Goal: Communication & Community: Answer question/provide support

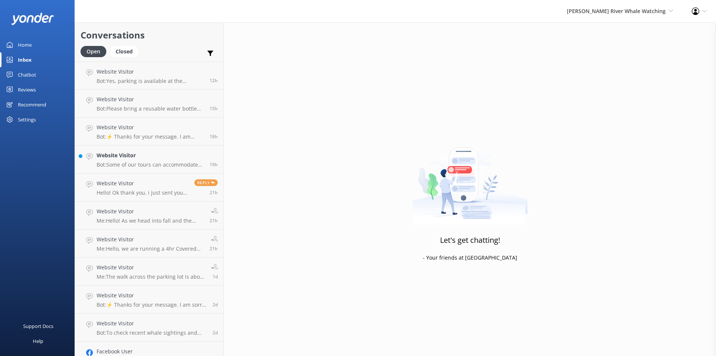
click at [23, 59] on div "Inbox" at bounding box center [25, 59] width 14 height 15
click at [140, 160] on div "Website Visitor Bot: Some of our tours can accommodate pick up from [GEOGRAPHIC…" at bounding box center [150, 159] width 107 height 16
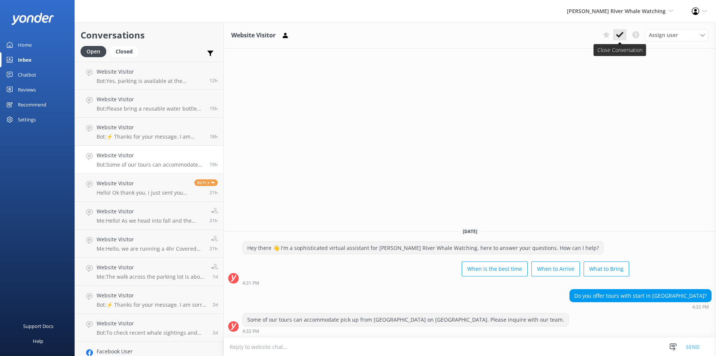
click at [614, 37] on button at bounding box center [619, 34] width 13 height 11
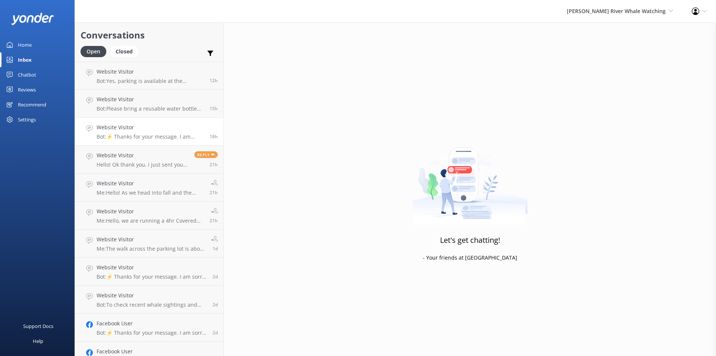
click at [141, 135] on p "Bot: ⚡ Thanks for your message. I am sorry I don't have that answer for you. Yo…" at bounding box center [150, 136] width 107 height 7
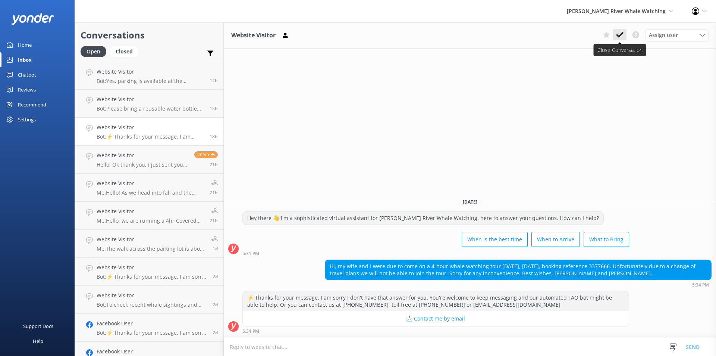
click at [619, 36] on use at bounding box center [619, 35] width 7 height 6
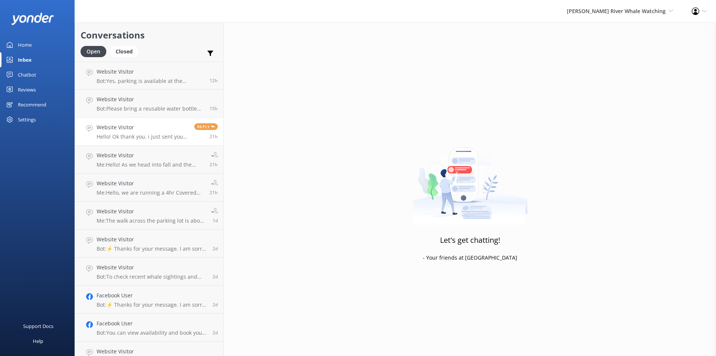
click at [127, 135] on p "Hello! Ok thank you, i just sent you an email about the same question. Will dis…" at bounding box center [143, 136] width 92 height 7
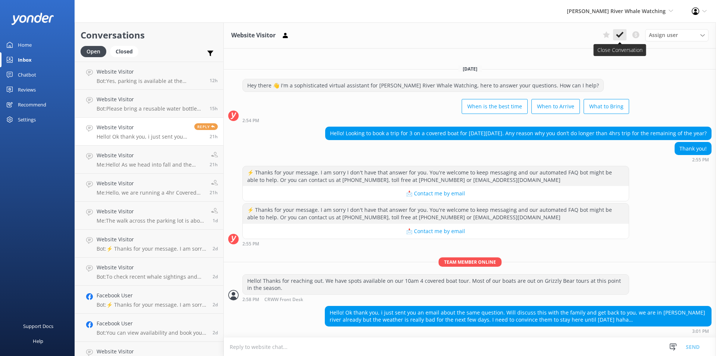
click at [624, 37] on button at bounding box center [619, 34] width 13 height 11
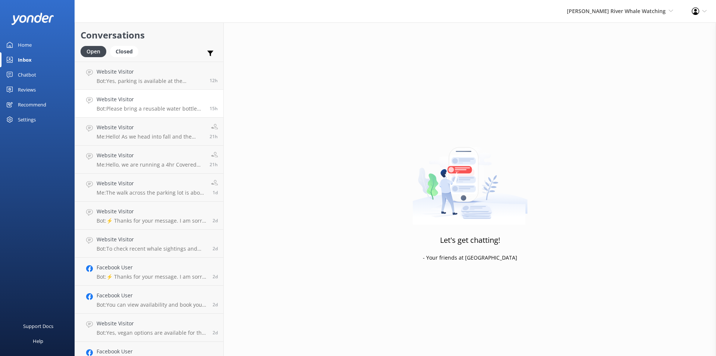
click at [157, 107] on p "Bot: Please bring a reusable water bottle (we have a water refill station!), an…" at bounding box center [150, 108] width 107 height 7
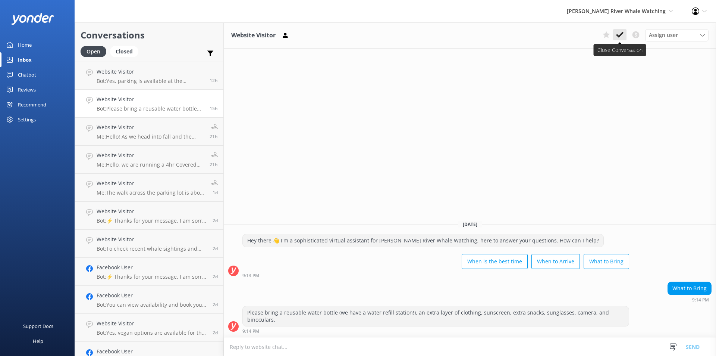
click at [618, 34] on icon at bounding box center [619, 34] width 7 height 7
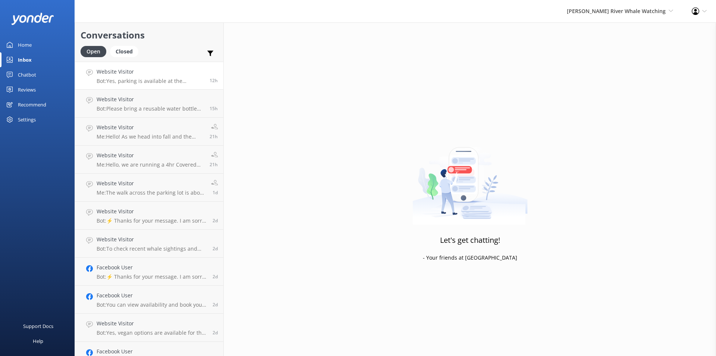
click at [137, 82] on p "Bot: Yes, parking is available at the [GEOGRAPHIC_DATA] of [GEOGRAPHIC_DATA]. T…" at bounding box center [150, 81] width 107 height 7
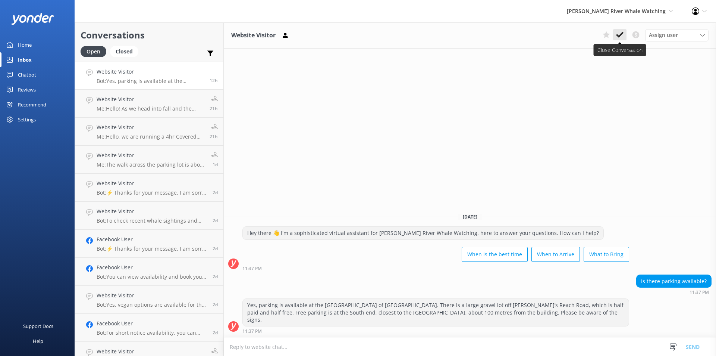
click at [617, 35] on use at bounding box center [619, 35] width 7 height 6
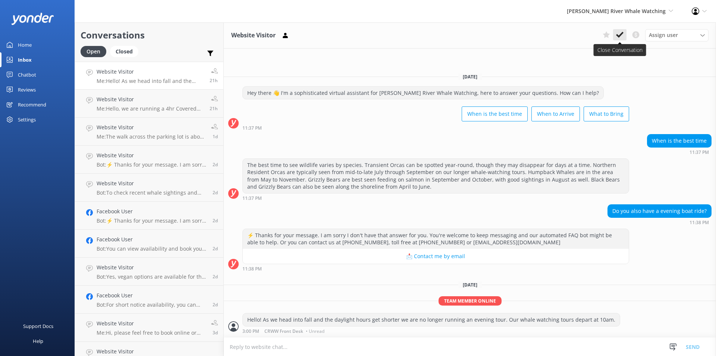
click at [620, 35] on icon at bounding box center [619, 34] width 7 height 7
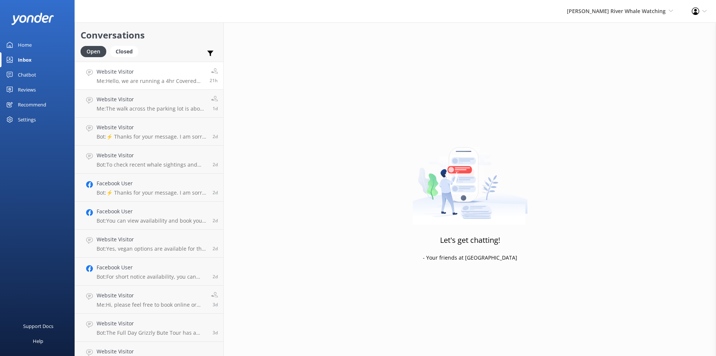
click at [123, 79] on p "Me: Hello, we are running a 4hr Covered Boat tour on [DATE] 10am if that date w…" at bounding box center [150, 81] width 107 height 7
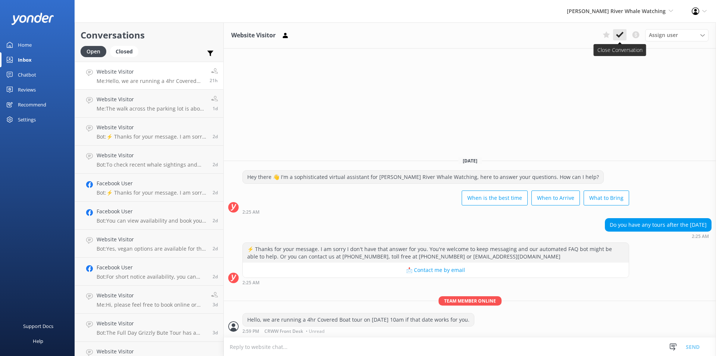
click at [622, 31] on icon at bounding box center [619, 34] width 7 height 7
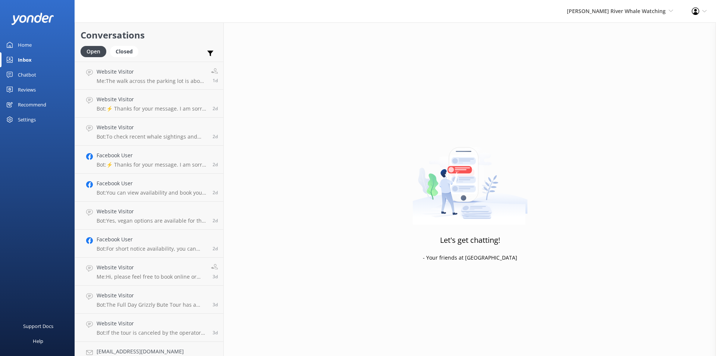
click at [157, 74] on h4 "Website Visitor" at bounding box center [151, 72] width 109 height 8
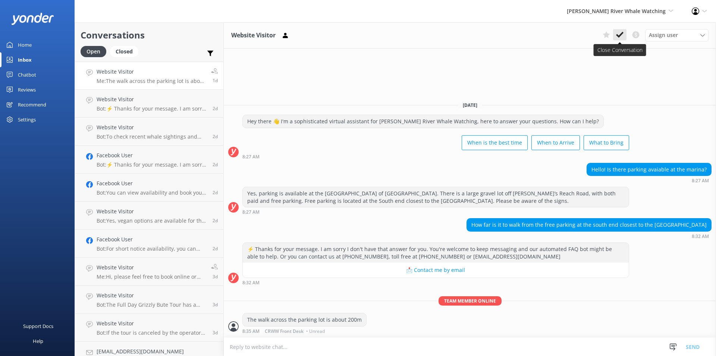
click at [619, 34] on icon at bounding box center [619, 34] width 7 height 7
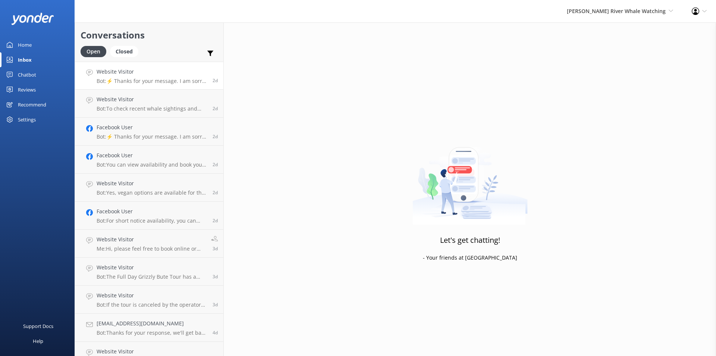
click at [126, 72] on h4 "Website Visitor" at bounding box center [152, 72] width 110 height 8
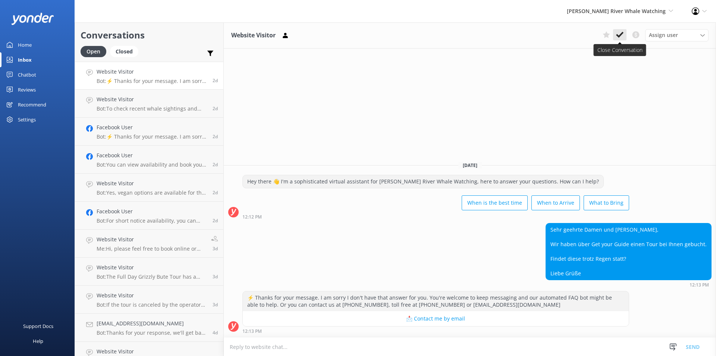
click at [620, 35] on use at bounding box center [619, 35] width 7 height 6
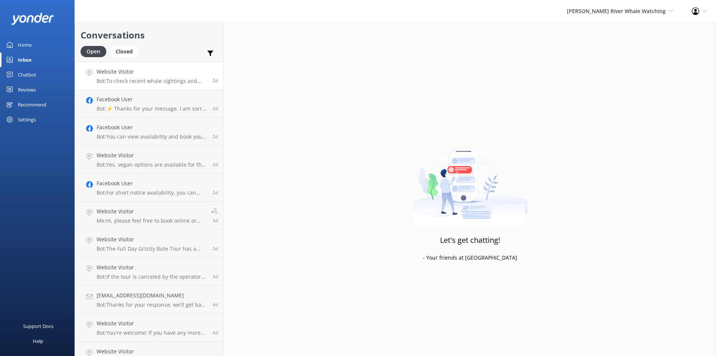
click at [131, 76] on div "Website Visitor Bot: To check recent whale sightings and see what wildlife you’…" at bounding box center [152, 76] width 110 height 16
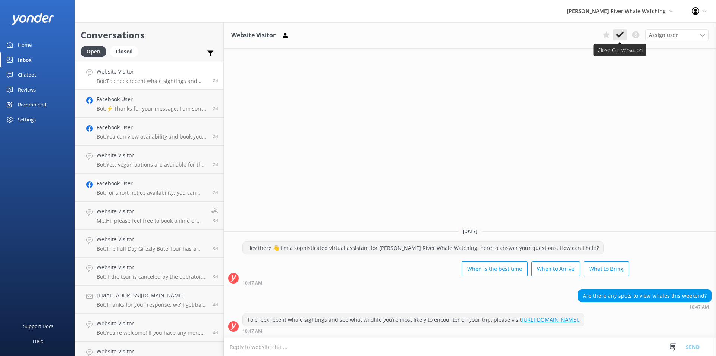
click at [617, 37] on icon at bounding box center [619, 34] width 7 height 7
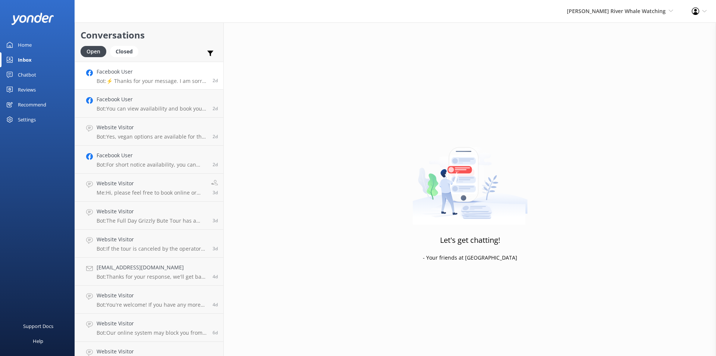
drag, startPoint x: 126, startPoint y: 75, endPoint x: 131, endPoint y: 74, distance: 4.9
click at [127, 75] on h4 "Facebook User" at bounding box center [152, 72] width 110 height 8
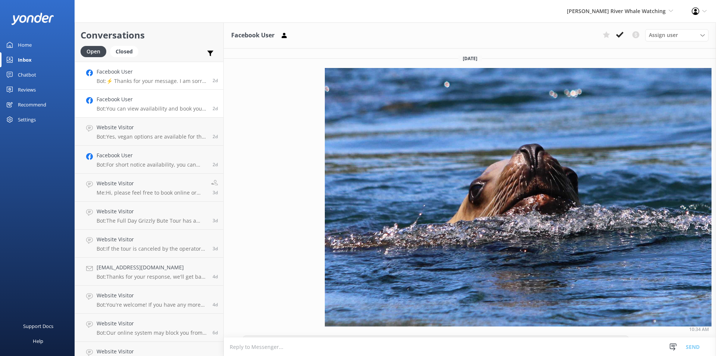
click at [117, 106] on p "Bot: You can view availability and book your Full Day Grizzly Toba Tour online …" at bounding box center [152, 108] width 110 height 7
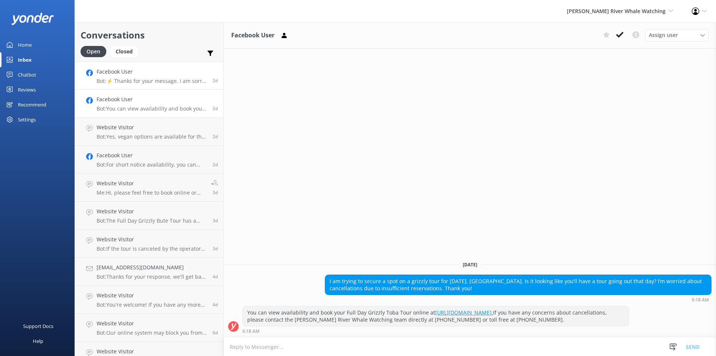
click at [170, 80] on p "Bot: ⚡ Thanks for your message. I am sorry I don't have that answer for you. Yo…" at bounding box center [152, 81] width 110 height 7
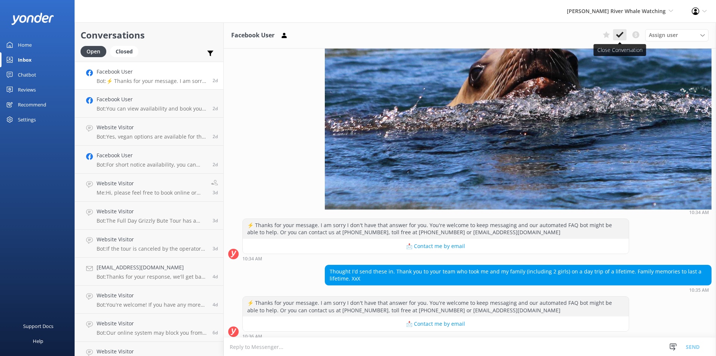
scroll to position [119, 0]
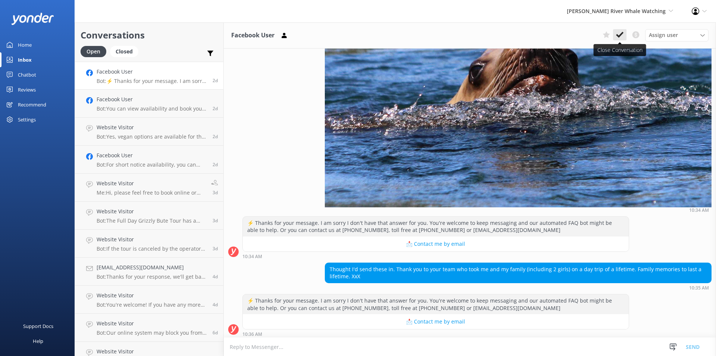
click at [621, 35] on use at bounding box center [619, 35] width 7 height 6
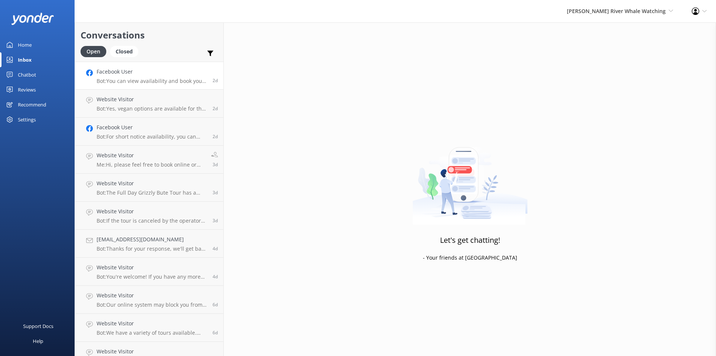
click at [159, 74] on h4 "Facebook User" at bounding box center [152, 72] width 110 height 8
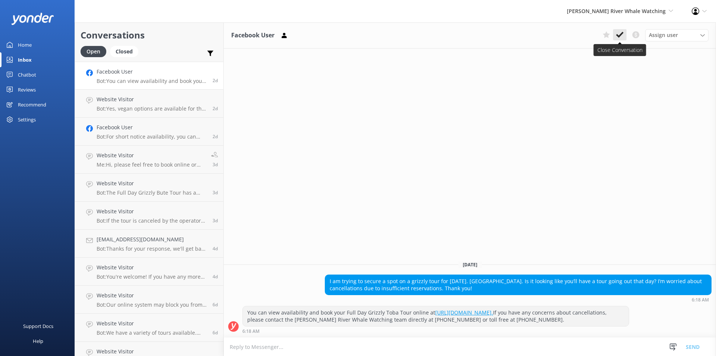
click at [616, 36] on button at bounding box center [619, 34] width 13 height 11
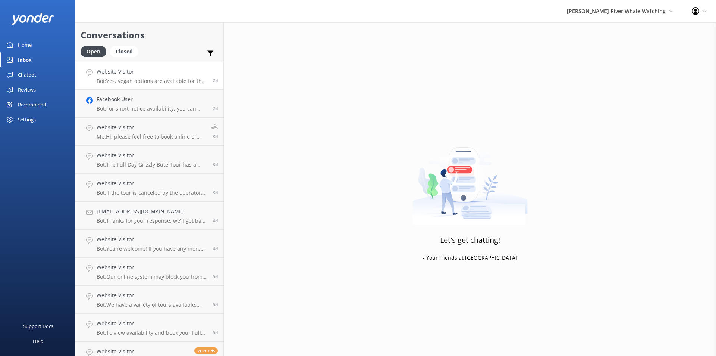
click at [140, 74] on h4 "Website Visitor" at bounding box center [152, 72] width 110 height 8
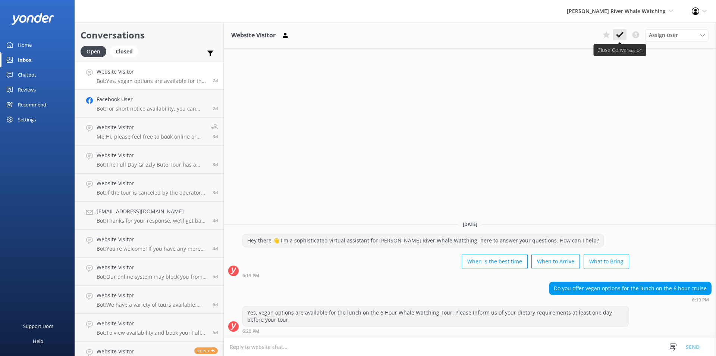
click at [618, 36] on use at bounding box center [619, 35] width 7 height 6
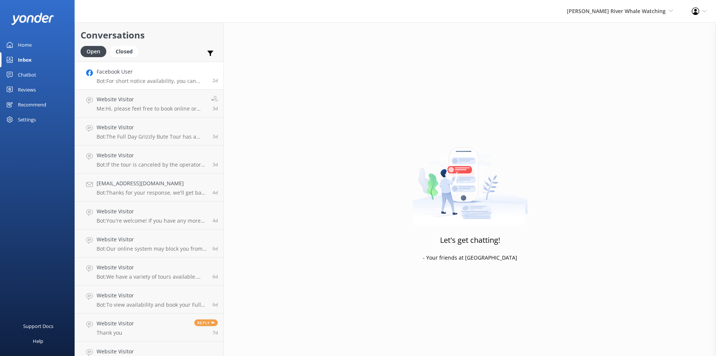
click at [123, 72] on h4 "Facebook User" at bounding box center [152, 72] width 110 height 8
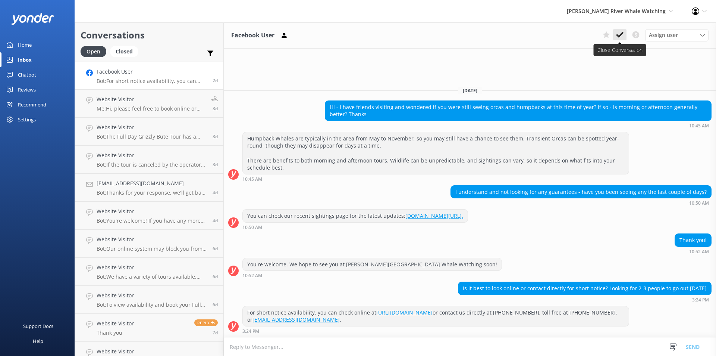
click at [618, 33] on icon at bounding box center [619, 34] width 7 height 7
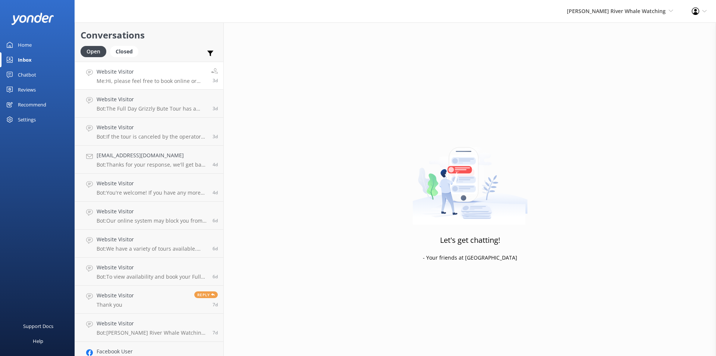
click at [168, 76] on h4 "Website Visitor" at bounding box center [151, 72] width 109 height 8
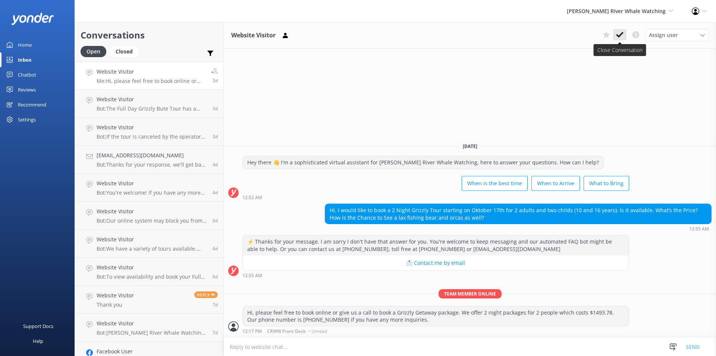
click at [622, 36] on icon at bounding box center [619, 34] width 7 height 7
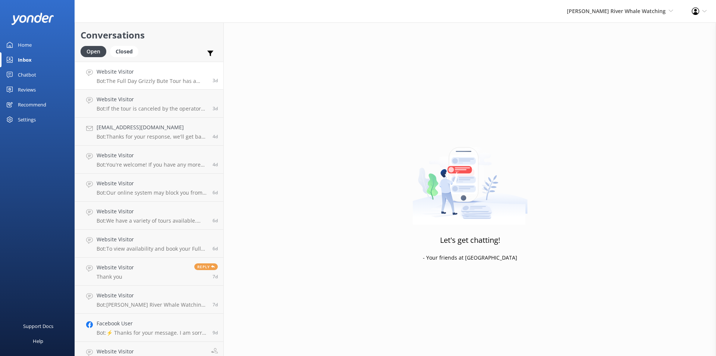
click at [141, 75] on h4 "Website Visitor" at bounding box center [152, 72] width 110 height 8
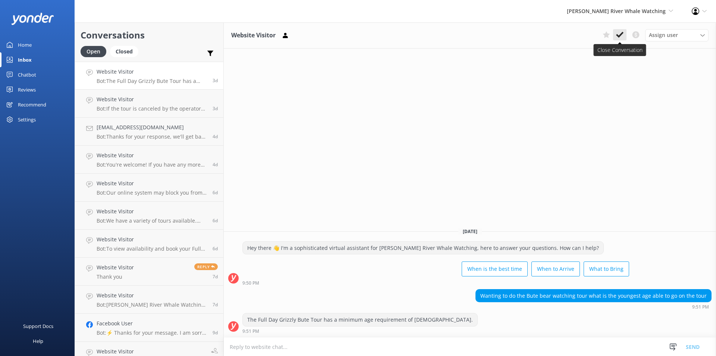
click at [620, 34] on icon at bounding box center [619, 34] width 7 height 7
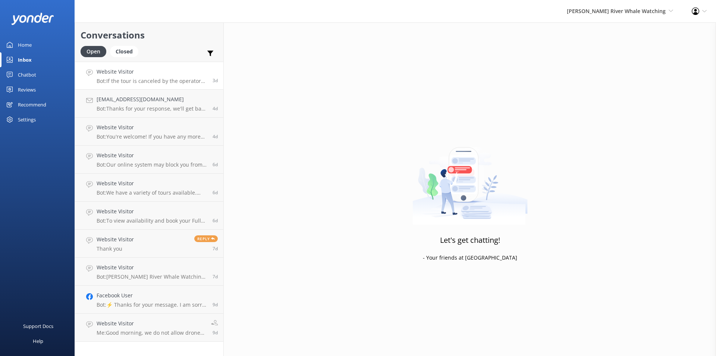
click at [152, 79] on p "Bot: If the tour is canceled by the operator due to weather or unforeseen circu…" at bounding box center [152, 81] width 110 height 7
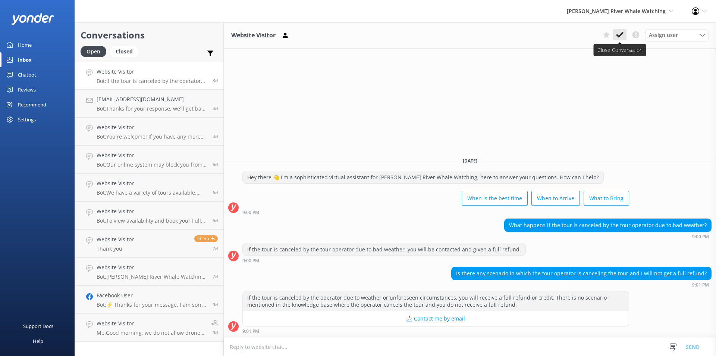
click at [618, 34] on icon at bounding box center [619, 34] width 7 height 7
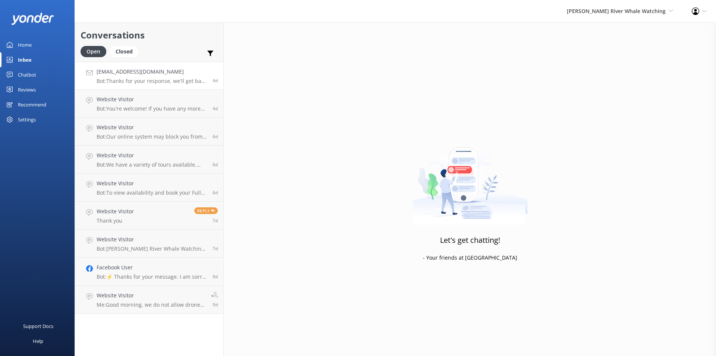
click at [158, 79] on p "Bot: Thanks for your response, we'll get back to you as soon as we can during o…" at bounding box center [152, 81] width 110 height 7
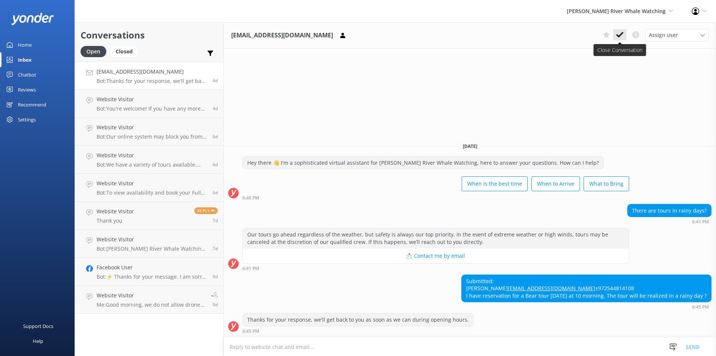
click at [618, 36] on use at bounding box center [619, 35] width 7 height 6
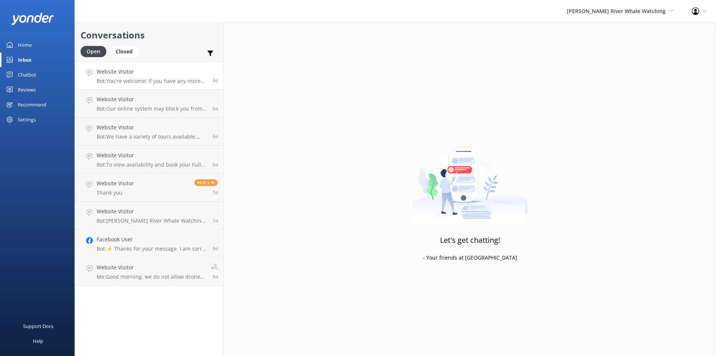
click at [144, 88] on link "Website Visitor Bot: You're welcome! If you have any more questions, feel free …" at bounding box center [149, 76] width 148 height 28
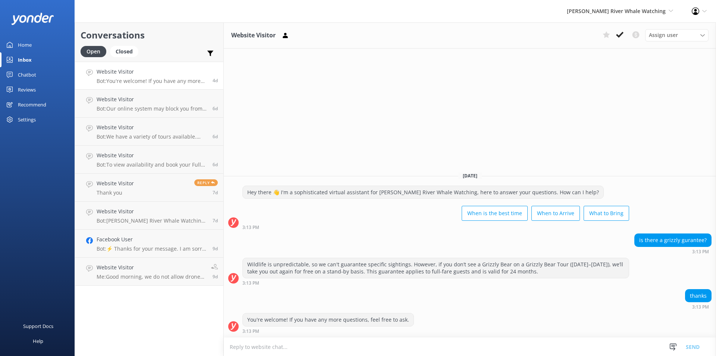
click at [621, 28] on div "Website Visitor Assign user [PERSON_NAME] CRWW Front Desk [PERSON_NAME] [PERSON…" at bounding box center [470, 35] width 492 height 26
click at [620, 31] on button at bounding box center [619, 34] width 13 height 11
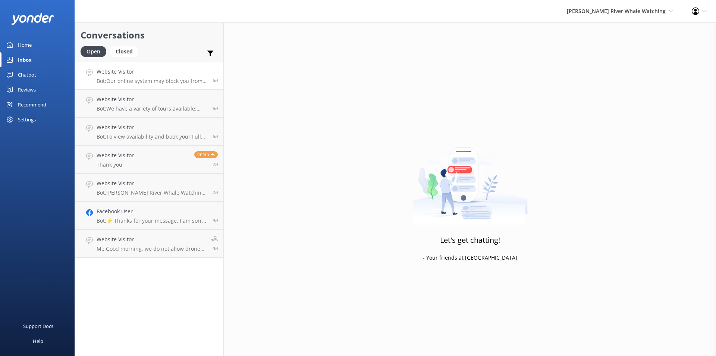
click at [139, 74] on h4 "Website Visitor" at bounding box center [152, 72] width 110 height 8
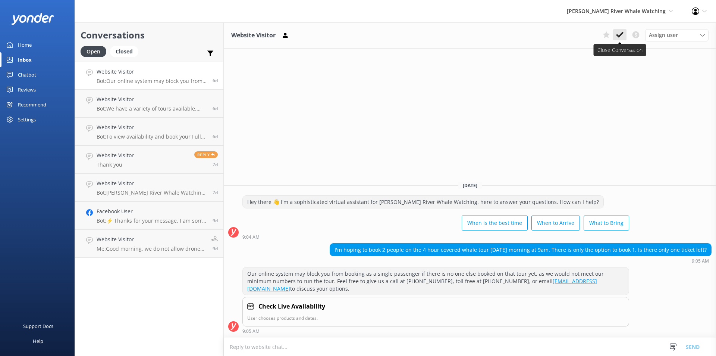
click at [617, 34] on icon at bounding box center [619, 34] width 7 height 7
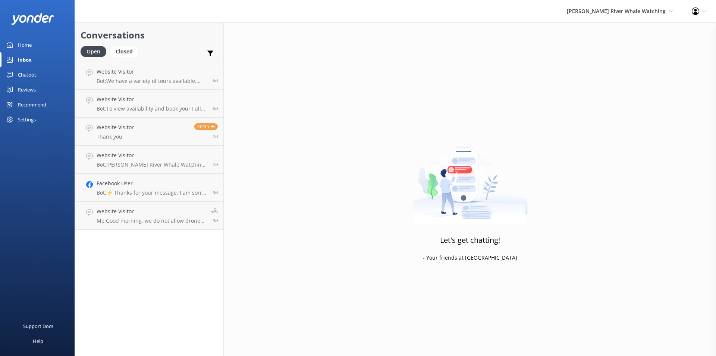
click at [135, 79] on p "Bot: We have a variety of tours available. You can find a full list of tours at…" at bounding box center [152, 81] width 110 height 7
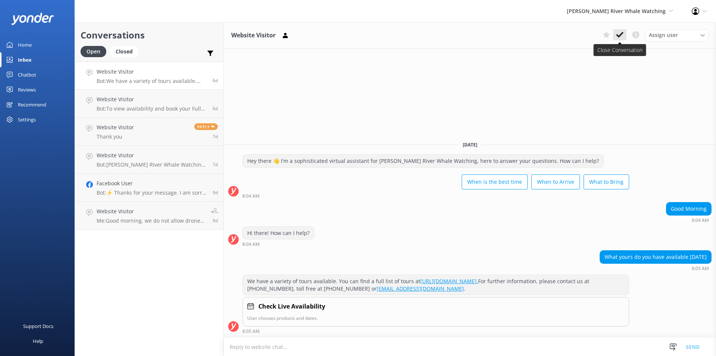
click at [618, 35] on use at bounding box center [619, 35] width 7 height 6
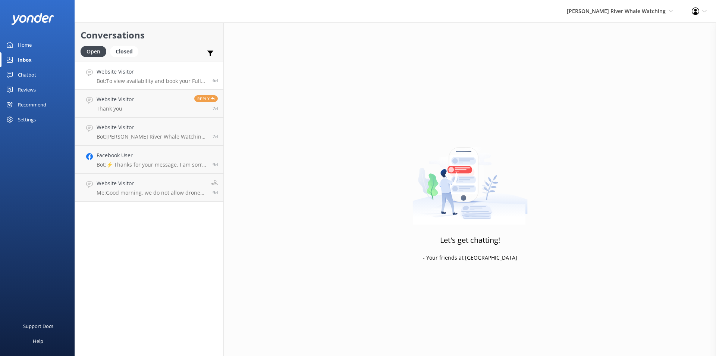
click at [144, 80] on p "Bot: To view availability and book your Full Day Grizzly Bute Tour, please visi…" at bounding box center [152, 81] width 110 height 7
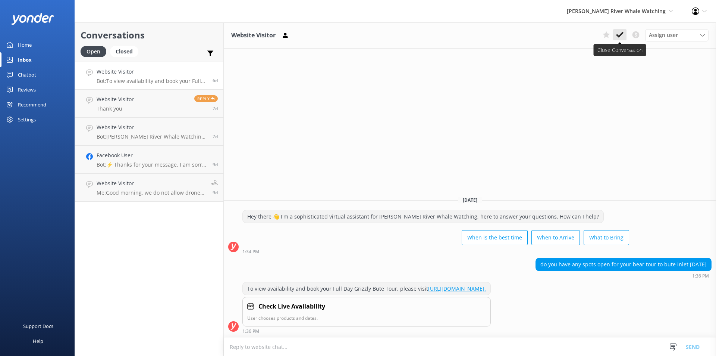
click at [622, 35] on icon at bounding box center [619, 34] width 7 height 7
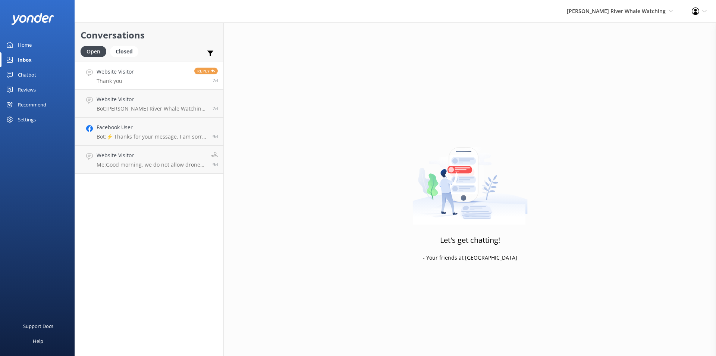
click at [154, 78] on link "Website Visitor Thank you Reply 7d" at bounding box center [149, 76] width 148 height 28
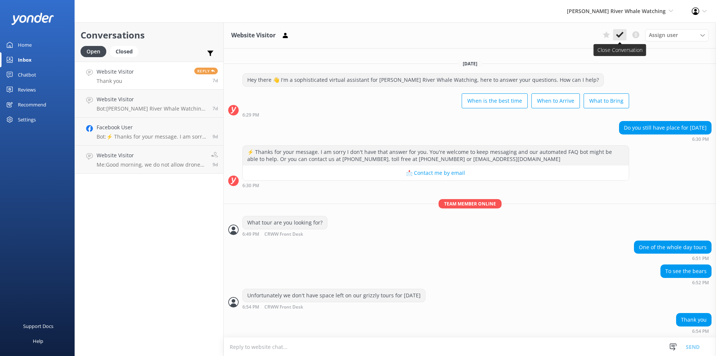
click at [623, 33] on use at bounding box center [619, 35] width 7 height 6
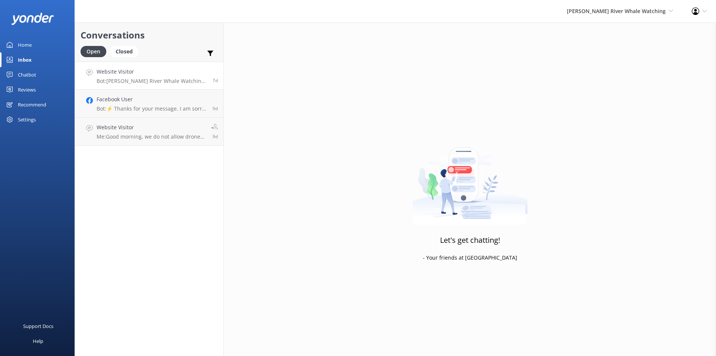
click at [121, 80] on p "Bot: [PERSON_NAME] River Whale Watching is located at [GEOGRAPHIC_DATA], [GEOGR…" at bounding box center [152, 81] width 110 height 7
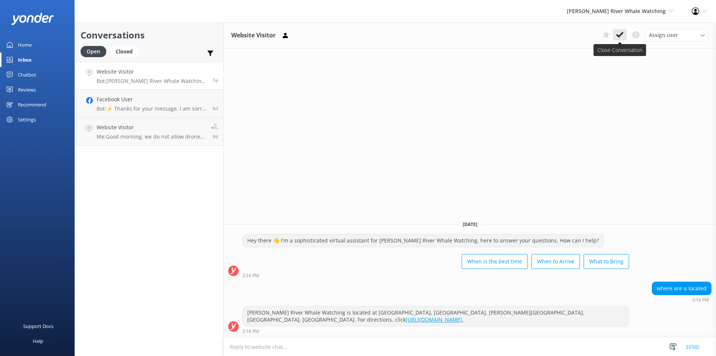
click at [622, 32] on use at bounding box center [619, 35] width 7 height 6
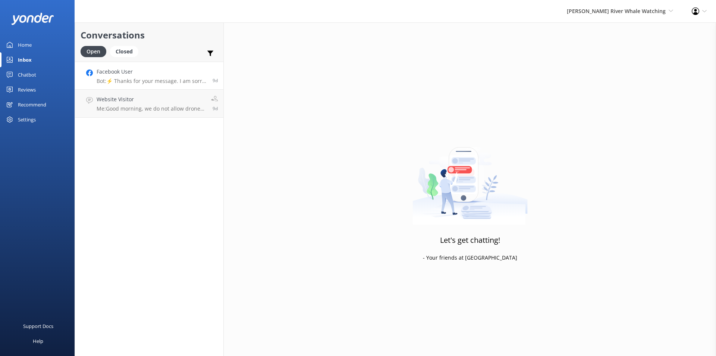
click at [140, 82] on p "Bot: ⚡ Thanks for your message. I am sorry I don't have that answer for you. Yo…" at bounding box center [152, 81] width 110 height 7
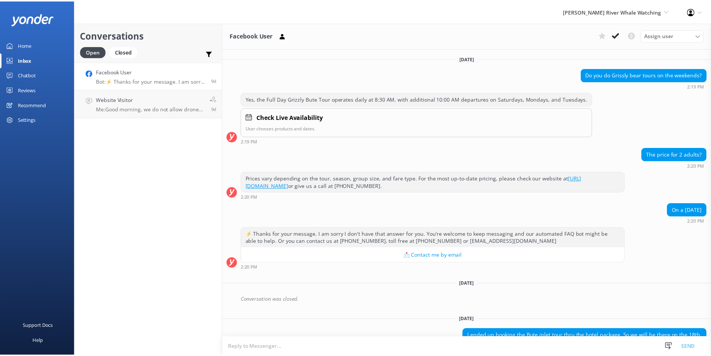
scroll to position [62, 0]
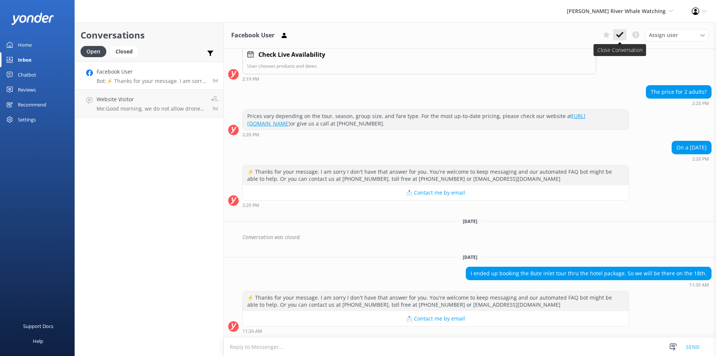
click at [621, 34] on icon at bounding box center [619, 34] width 7 height 7
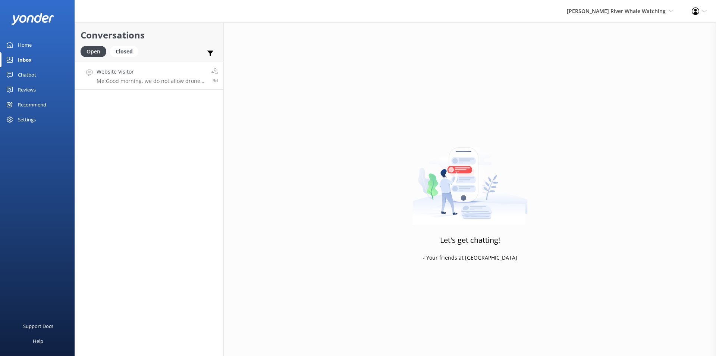
click at [148, 85] on link "Website Visitor Me: Good morning, we do not allow drones on our tours. Cameras …" at bounding box center [149, 76] width 148 height 28
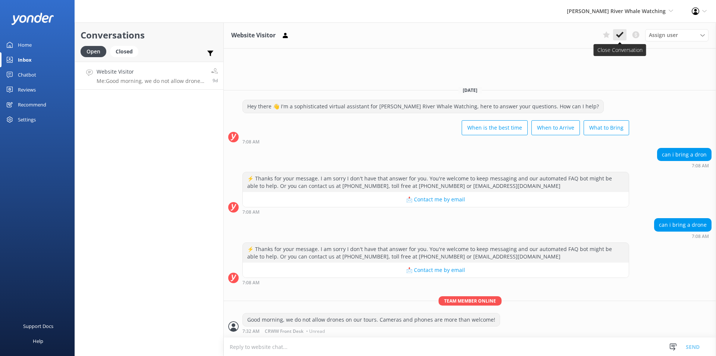
click at [622, 35] on use at bounding box center [619, 35] width 7 height 6
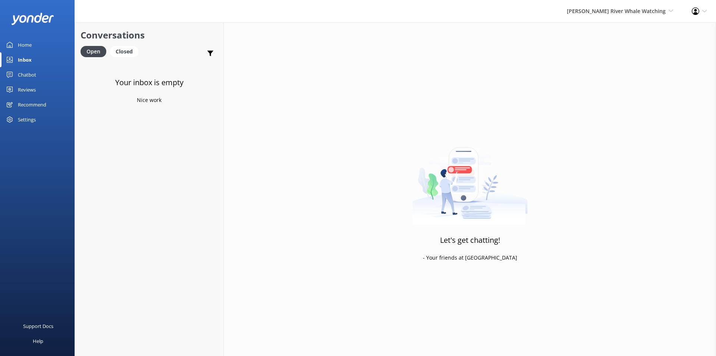
click at [617, 18] on div "[PERSON_NAME] River Whale Watching Wildcoast Adventures [PERSON_NAME] River Wha…" at bounding box center [620, 11] width 125 height 22
click at [621, 35] on link "Wildcoast Adventures" at bounding box center [645, 32] width 75 height 18
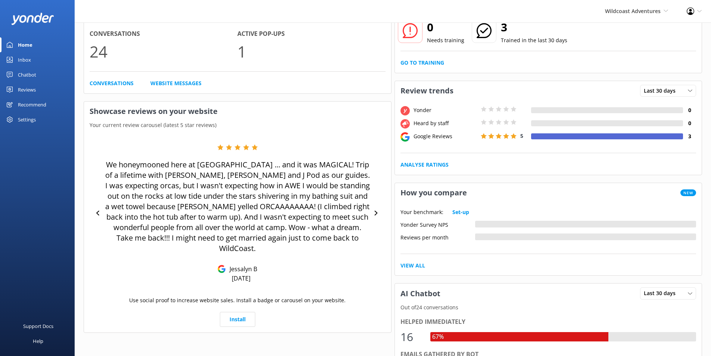
scroll to position [75, 0]
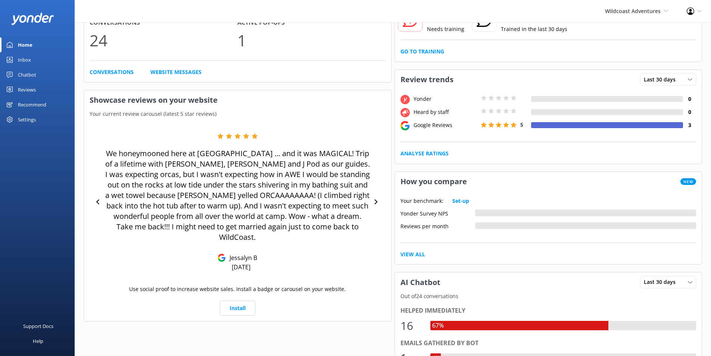
click at [28, 62] on div "Inbox" at bounding box center [24, 59] width 13 height 15
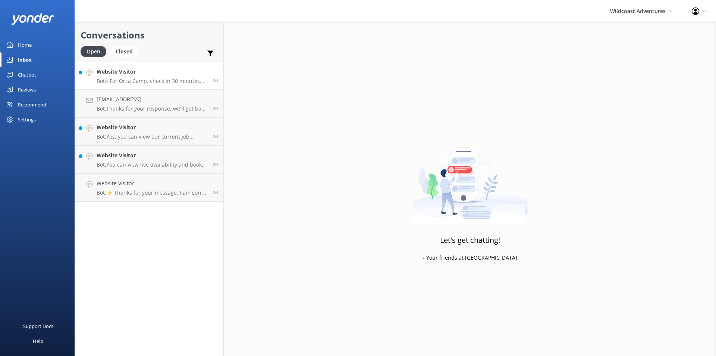
click at [131, 70] on h4 "Website Visitor" at bounding box center [152, 72] width 110 height 8
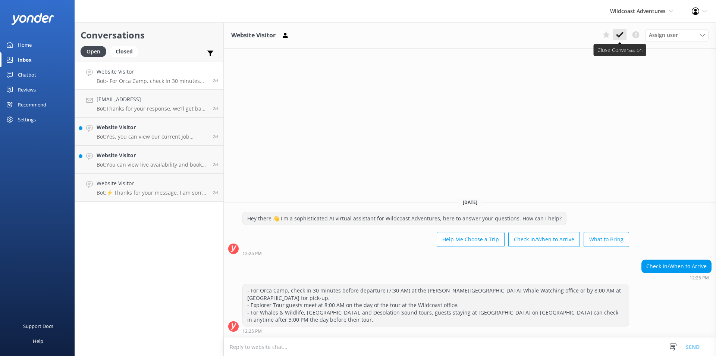
click at [615, 36] on button at bounding box center [619, 34] width 13 height 11
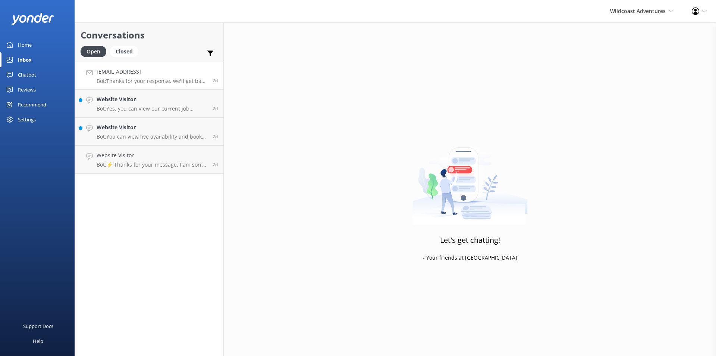
click at [118, 80] on p "Bot: Thanks for your response, we'll get back to you as soon as we can during o…" at bounding box center [152, 81] width 110 height 7
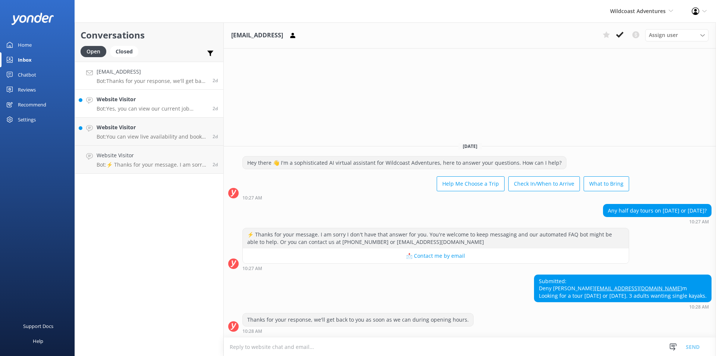
click at [138, 105] on p "Bot: Yes, you can view our current job openings at [URL][DOMAIN_NAME]. If you'r…" at bounding box center [152, 108] width 110 height 7
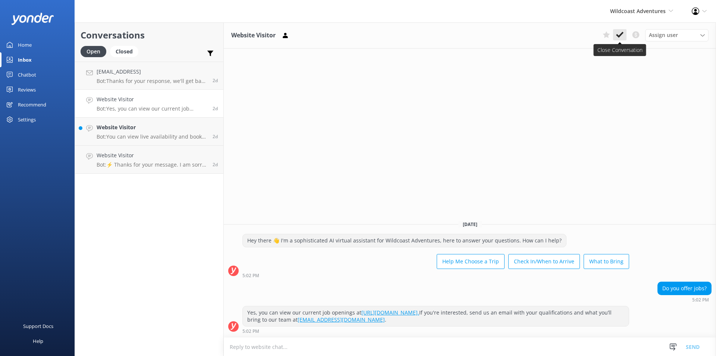
click at [616, 36] on icon at bounding box center [619, 34] width 7 height 7
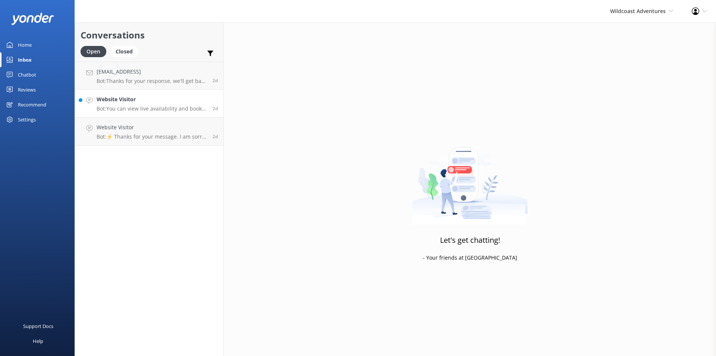
click at [112, 100] on h4 "Website Visitor" at bounding box center [152, 99] width 110 height 8
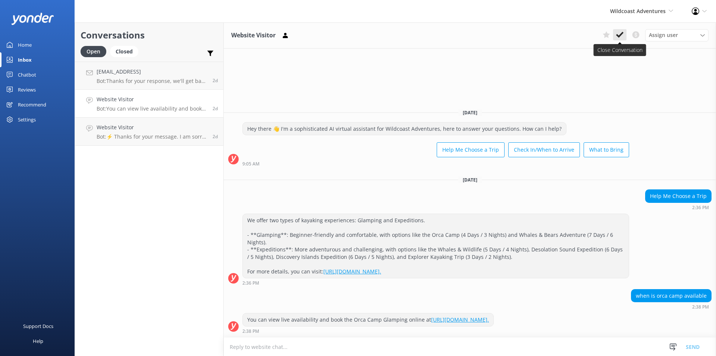
click at [619, 36] on use at bounding box center [619, 35] width 7 height 6
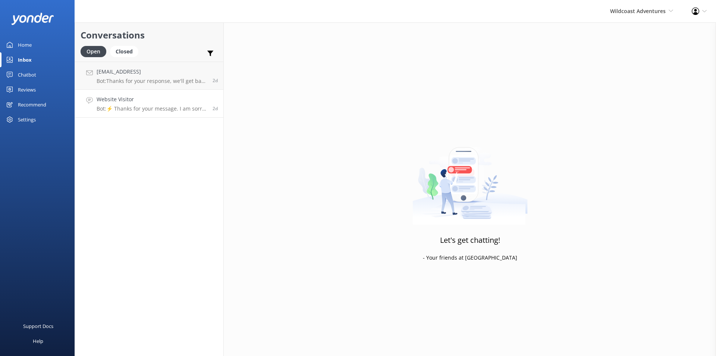
click at [114, 110] on p "Bot: ⚡ Thanks for your message. I am sorry I don't have that answer for you. Yo…" at bounding box center [152, 108] width 110 height 7
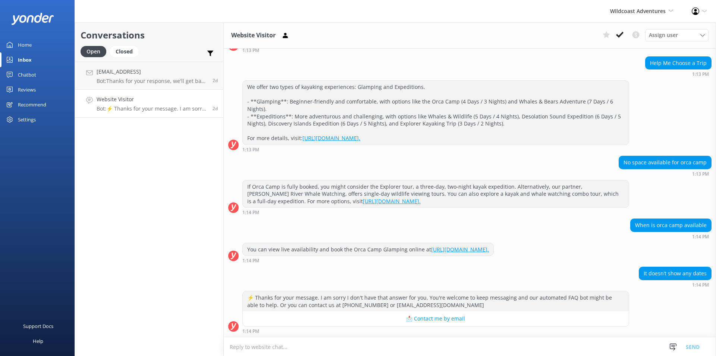
scroll to position [67, 0]
click at [139, 106] on p "Bot: ⚡ Thanks for your message. I am sorry I don't have that answer for you. Yo…" at bounding box center [152, 108] width 110 height 7
click at [147, 107] on p "Bot: ⚡ Thanks for your message. I am sorry I don't have that answer for you. Yo…" at bounding box center [152, 108] width 110 height 7
